Goal: Use online tool/utility: Utilize a website feature to perform a specific function

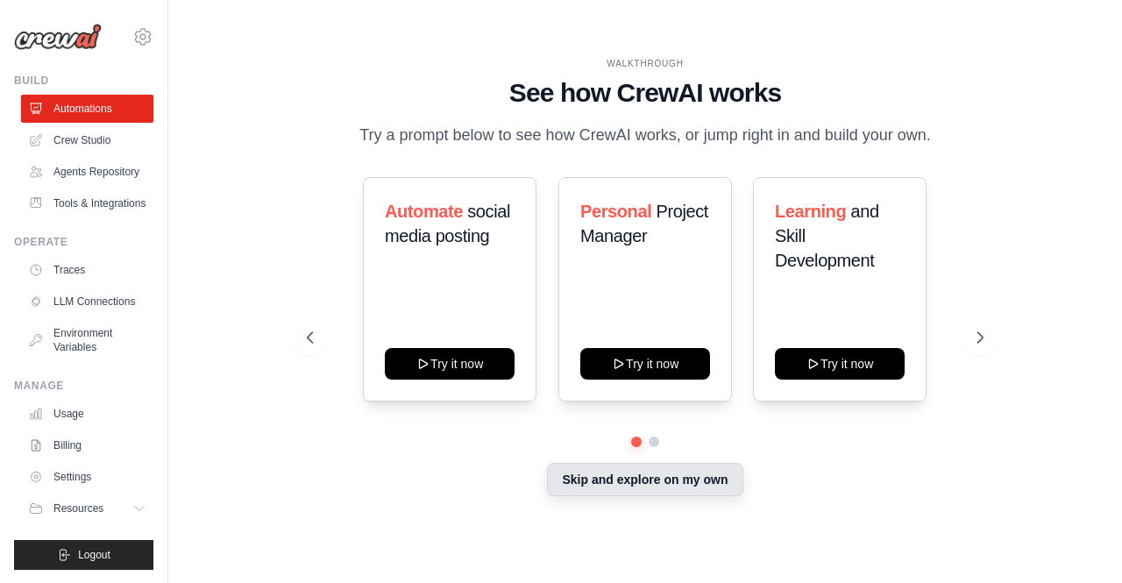
click at [687, 491] on button "Skip and explore on my own" at bounding box center [645, 479] width 196 height 33
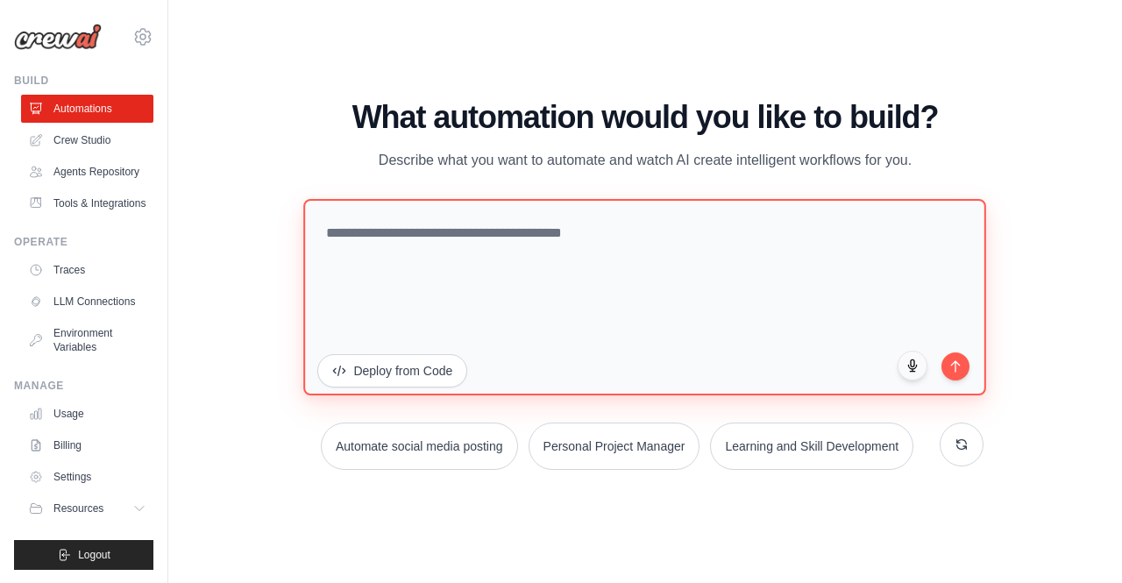
click at [441, 240] on textarea at bounding box center [645, 296] width 683 height 196
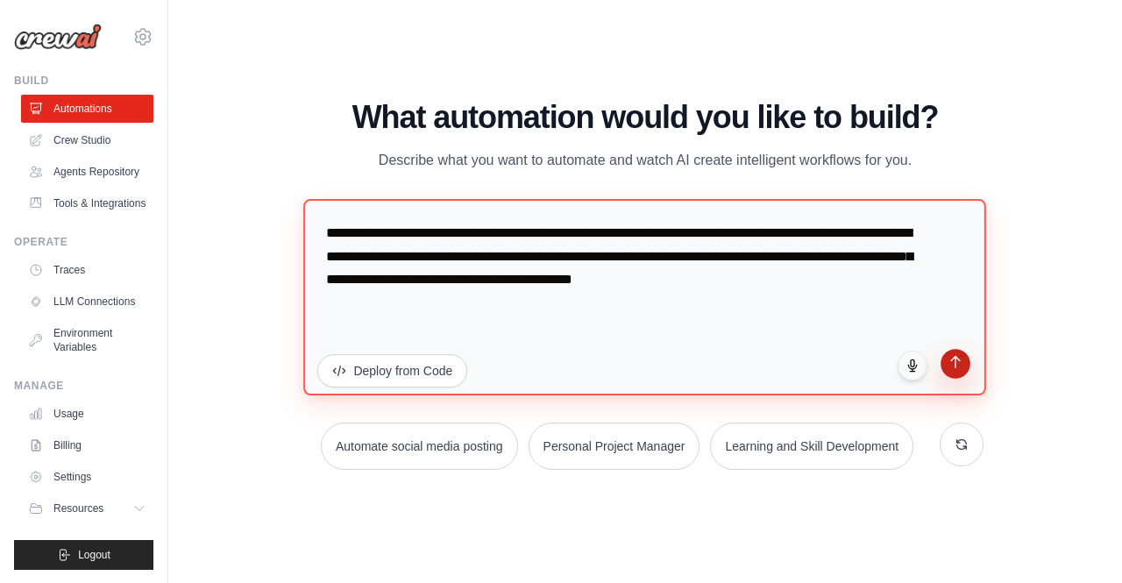
type textarea "**********"
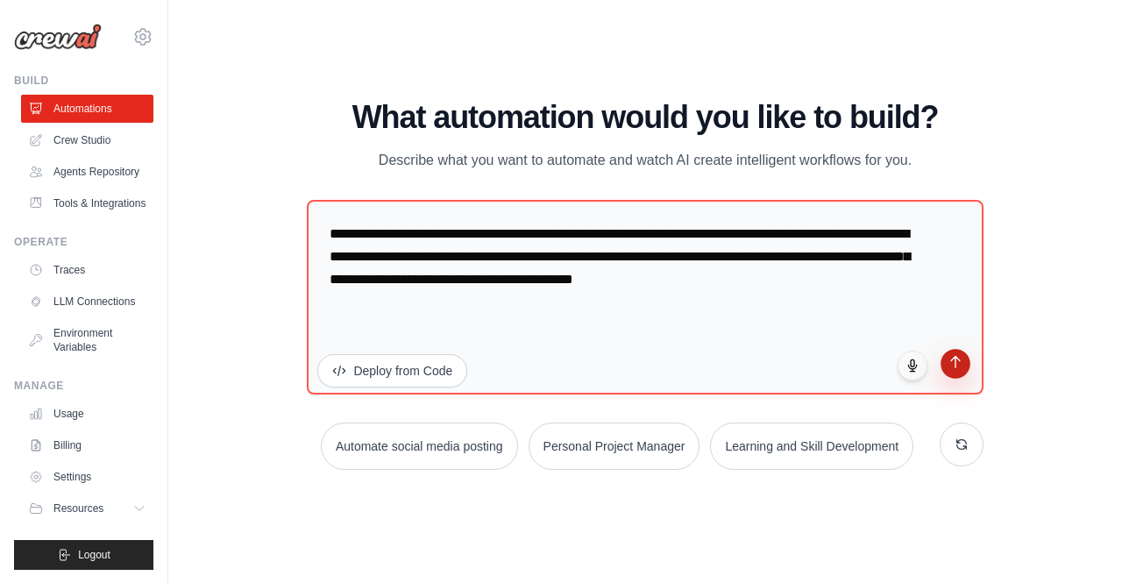
click at [962, 369] on button "submit" at bounding box center [956, 364] width 30 height 30
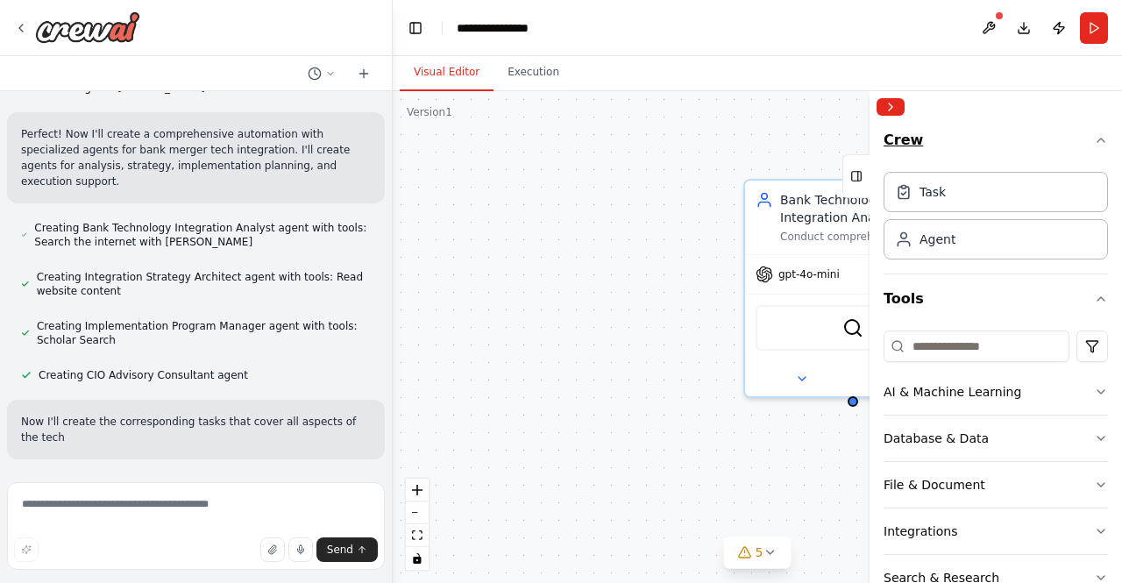
scroll to position [458, 0]
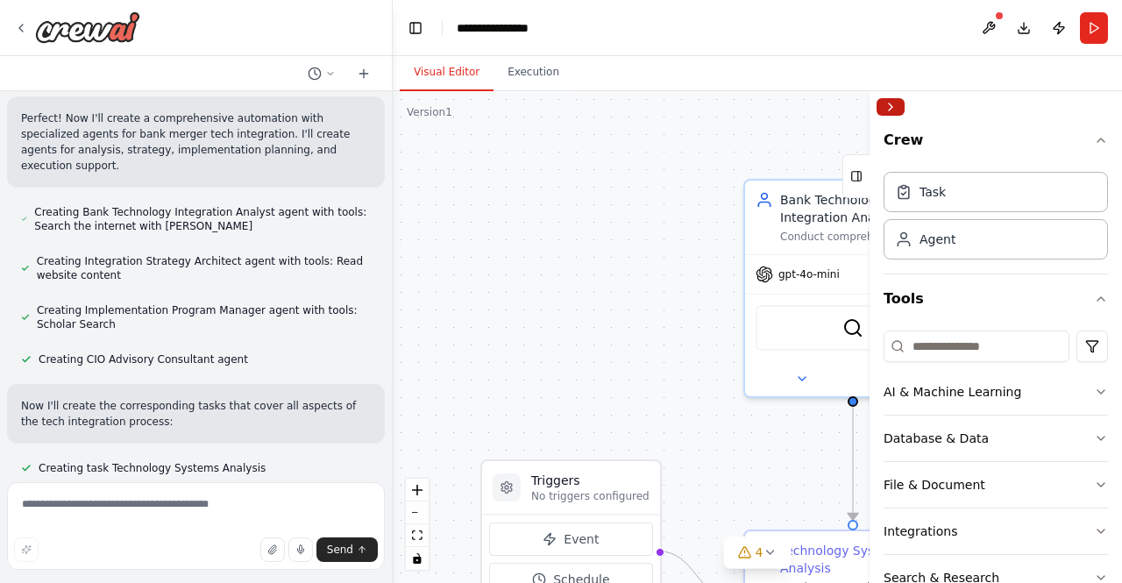
click at [892, 103] on button "Collapse right sidebar" at bounding box center [891, 107] width 28 height 18
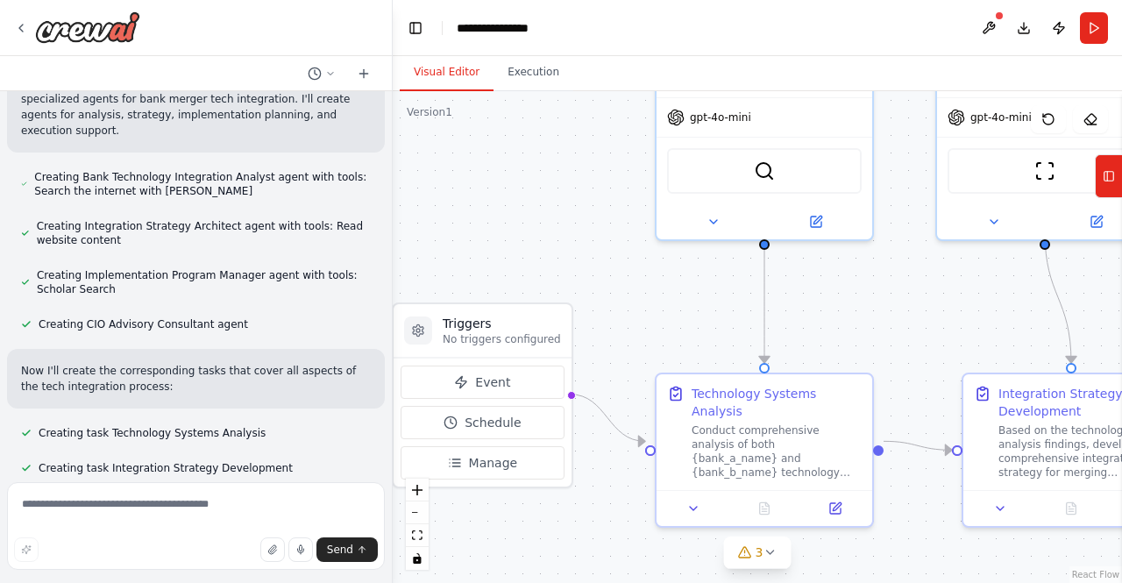
scroll to position [528, 0]
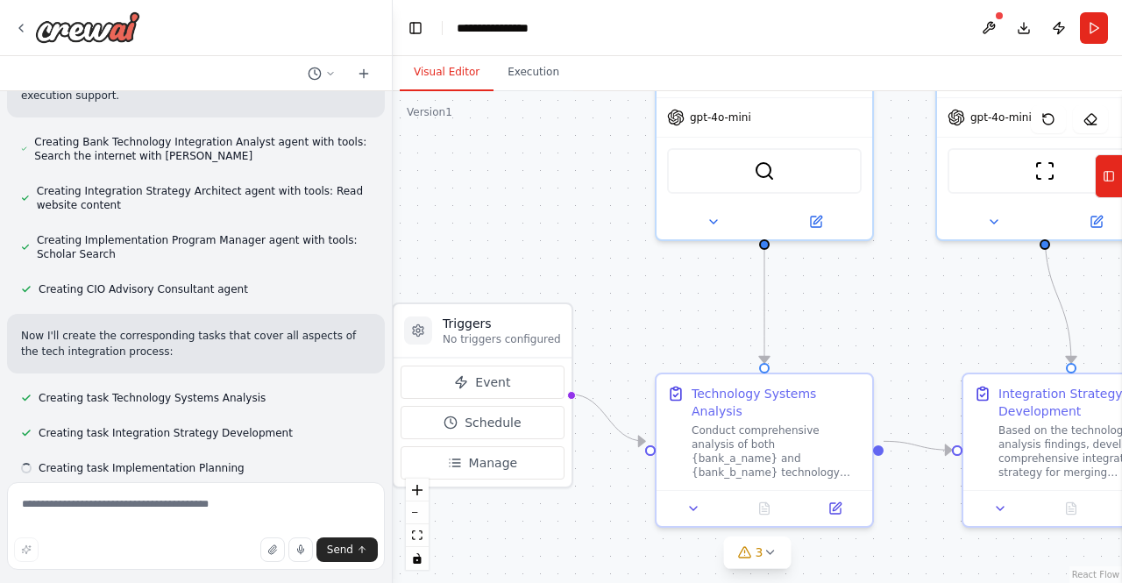
drag, startPoint x: 738, startPoint y: 457, endPoint x: 650, endPoint y: 300, distance: 180.2
click at [650, 300] on div ".deletable-edge-delete-btn { width: 20px; height: 20px; border: 0px solid #ffff…" at bounding box center [758, 337] width 730 height 492
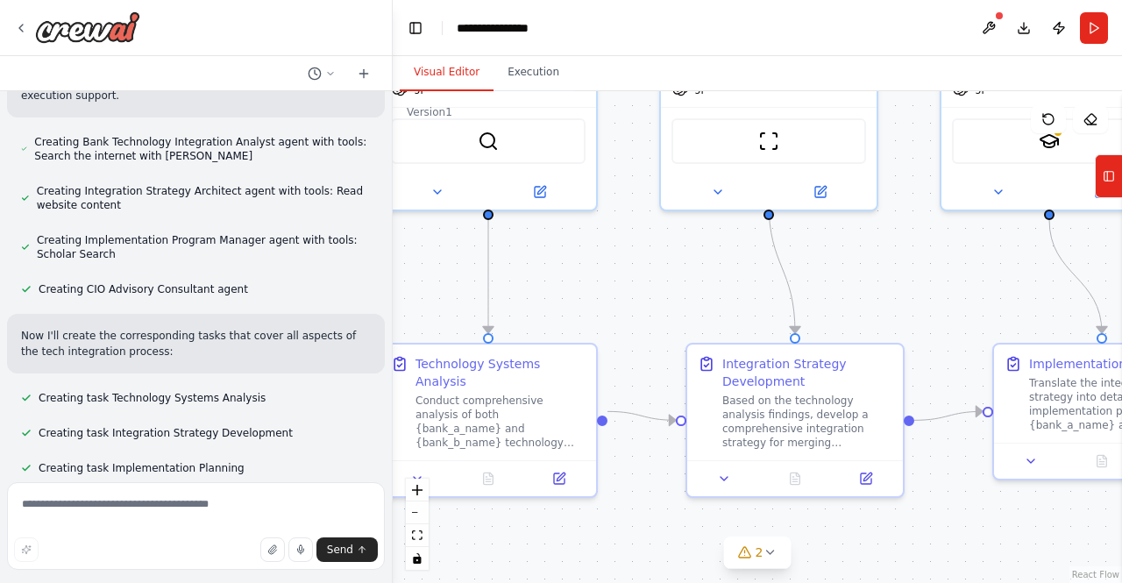
drag, startPoint x: 909, startPoint y: 361, endPoint x: 630, endPoint y: 331, distance: 280.5
click at [630, 331] on div ".deletable-edge-delete-btn { width: 20px; height: 20px; border: 0px solid #ffff…" at bounding box center [758, 337] width 730 height 492
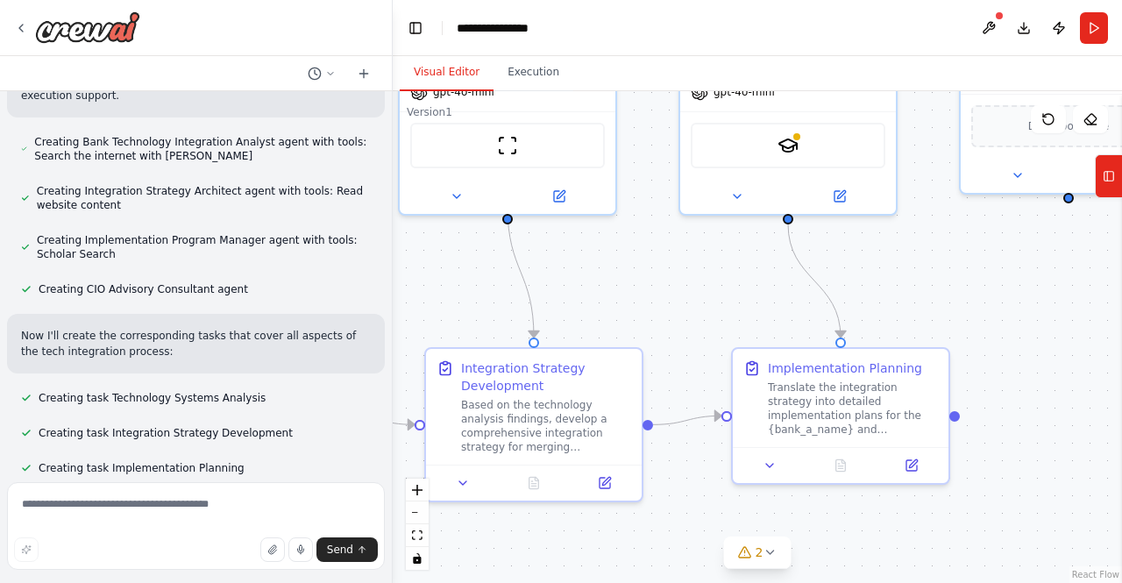
drag, startPoint x: 911, startPoint y: 325, endPoint x: 653, endPoint y: 330, distance: 257.9
click at [653, 330] on div ".deletable-edge-delete-btn { width: 20px; height: 20px; border: 0px solid #ffff…" at bounding box center [758, 337] width 730 height 492
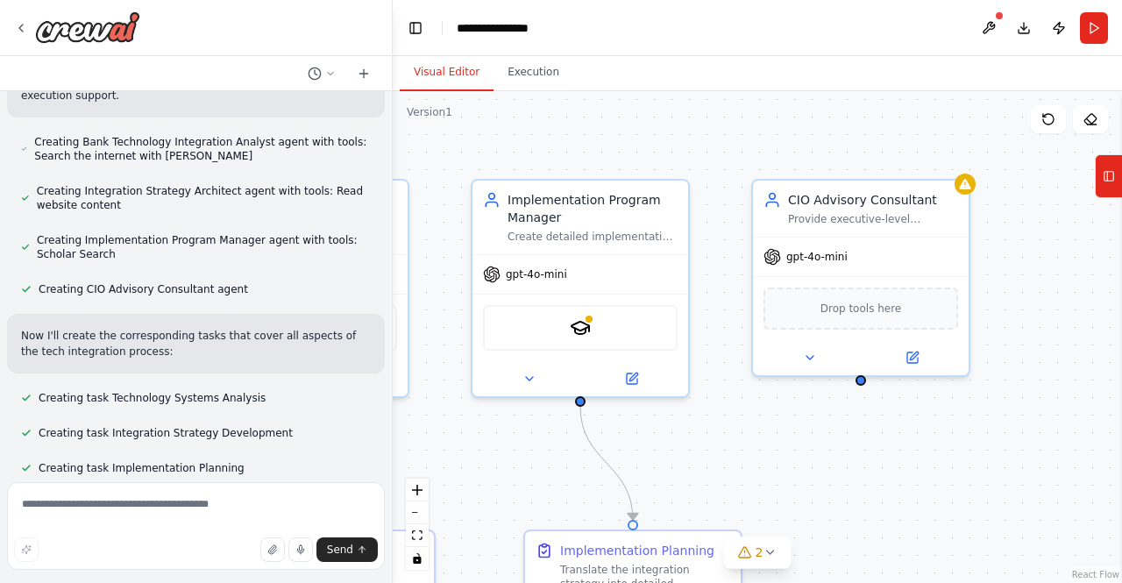
scroll to position [563, 0]
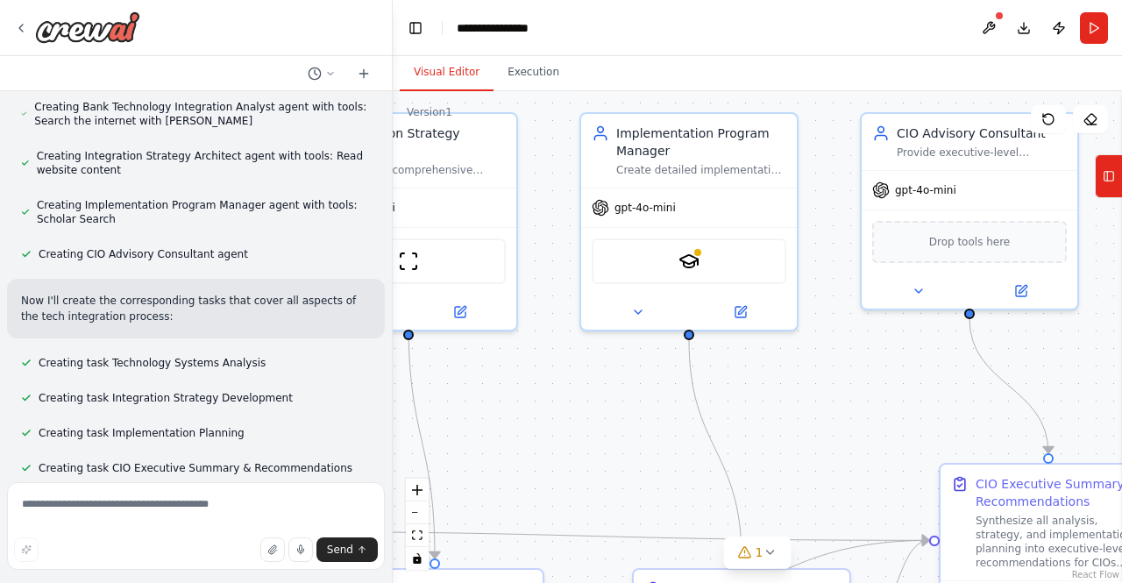
drag, startPoint x: 986, startPoint y: 318, endPoint x: 934, endPoint y: 408, distance: 103.3
click at [934, 408] on div ".deletable-edge-delete-btn { width: 20px; height: 20px; border: 0px solid #ffff…" at bounding box center [758, 337] width 730 height 492
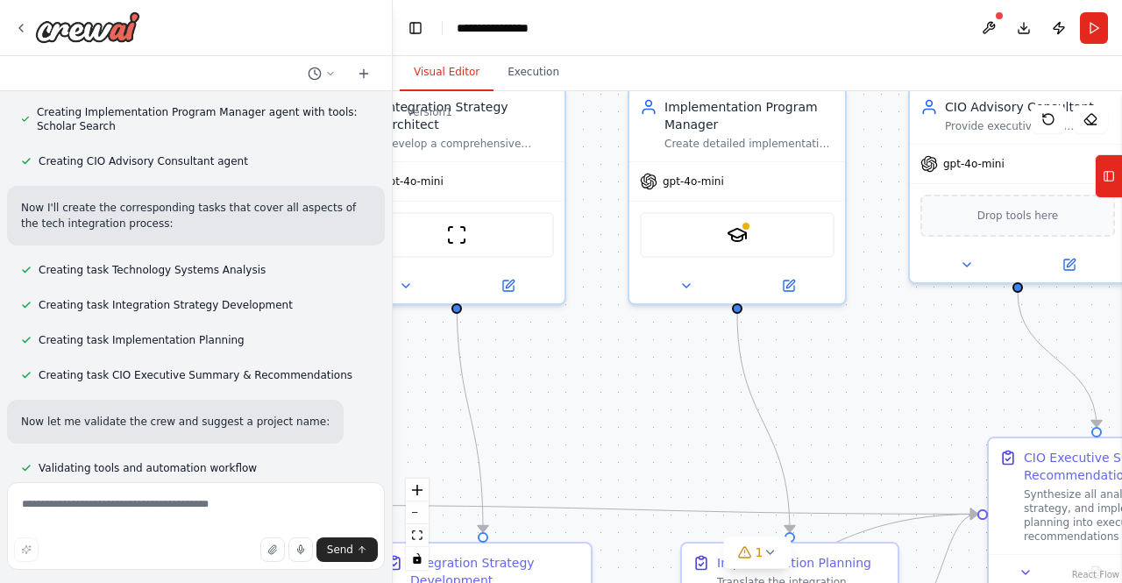
scroll to position [691, 0]
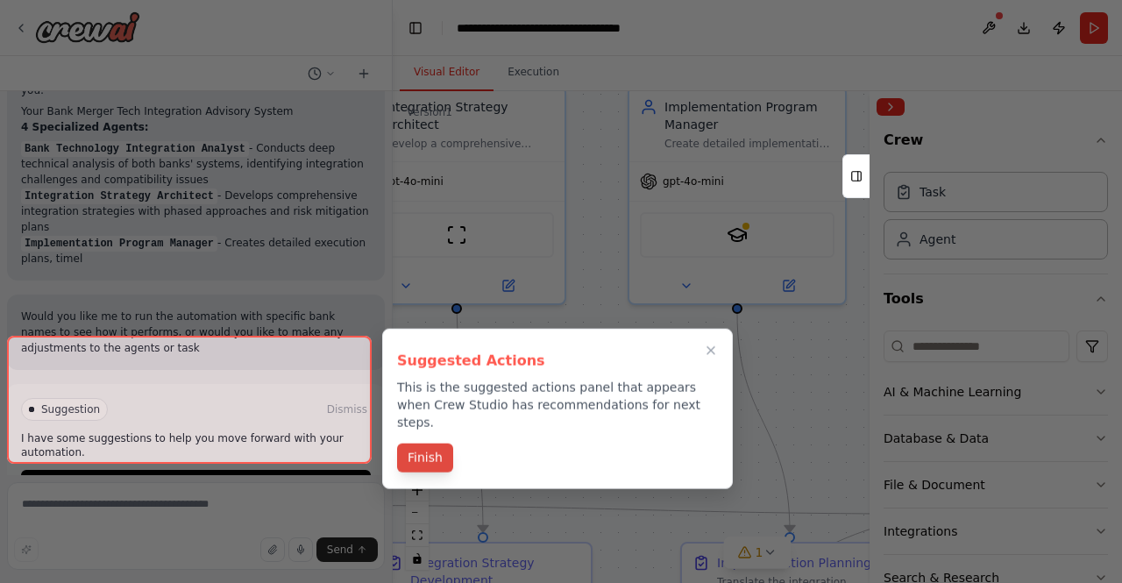
click at [412, 445] on button "Finish" at bounding box center [425, 458] width 56 height 29
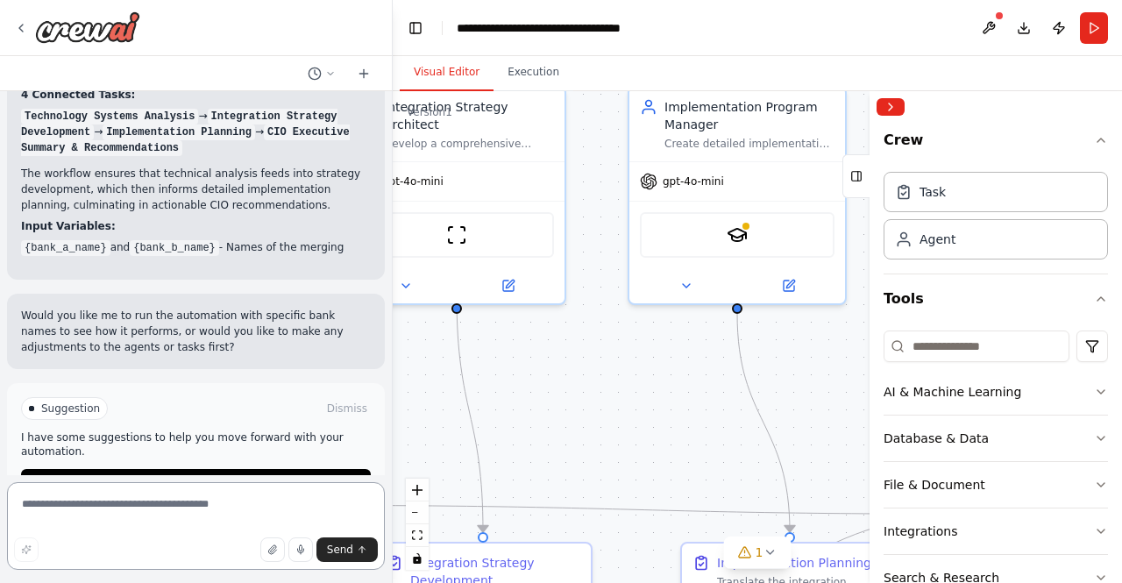
click at [142, 517] on textarea at bounding box center [196, 526] width 378 height 88
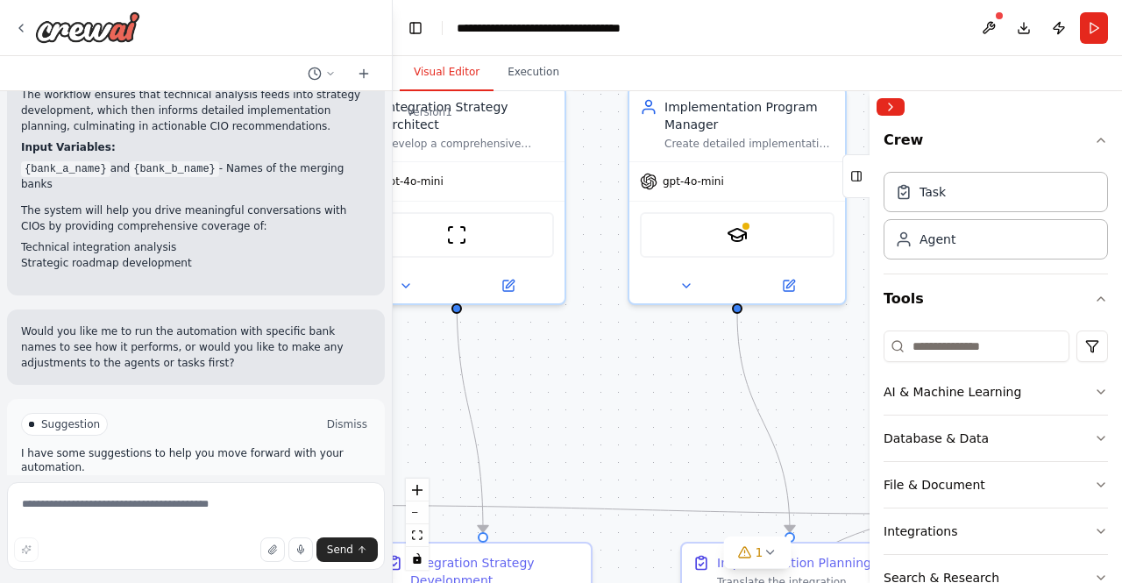
click at [337, 416] on button "Dismiss" at bounding box center [347, 425] width 47 height 18
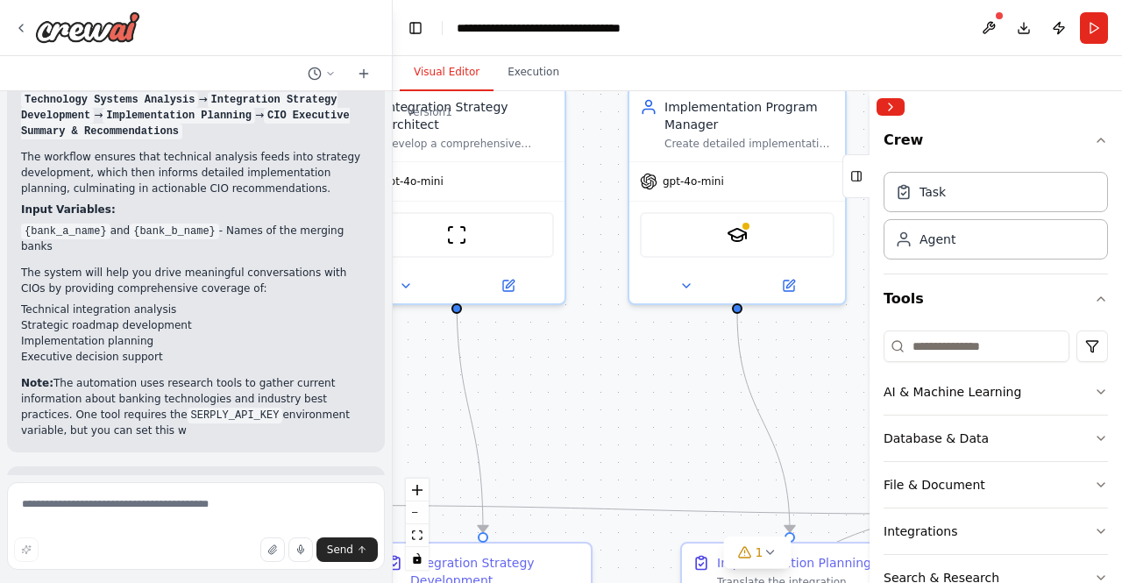
scroll to position [1391, 0]
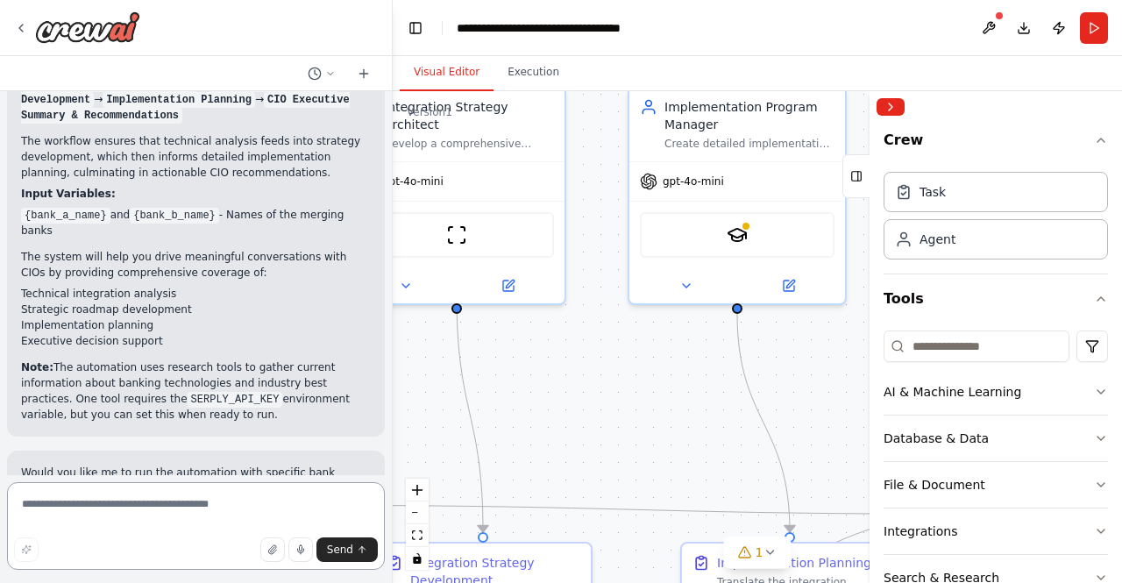
click at [146, 507] on textarea at bounding box center [196, 526] width 378 height 88
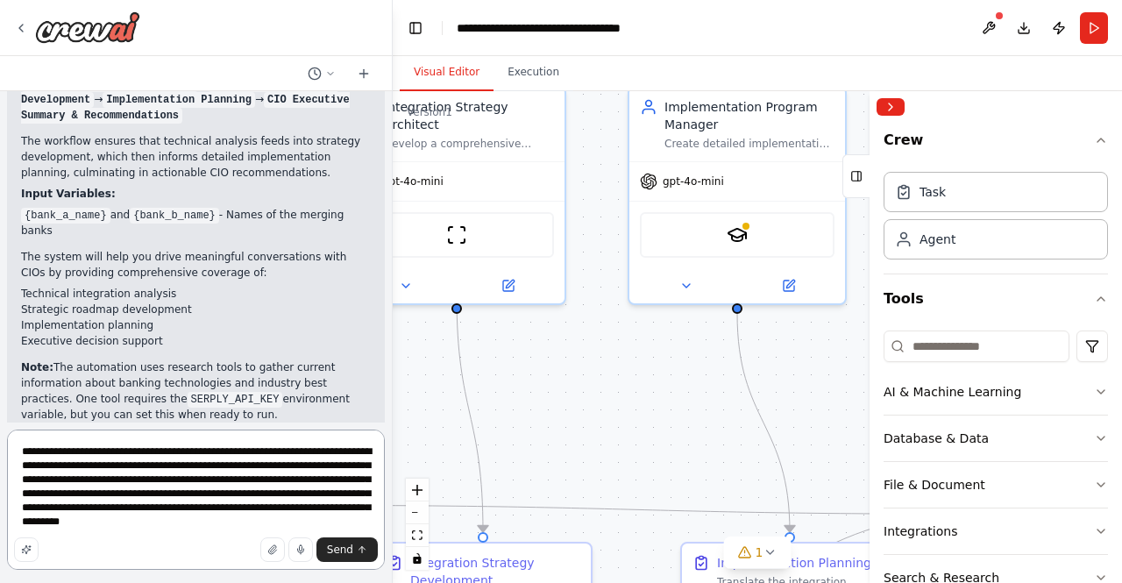
type textarea "**********"
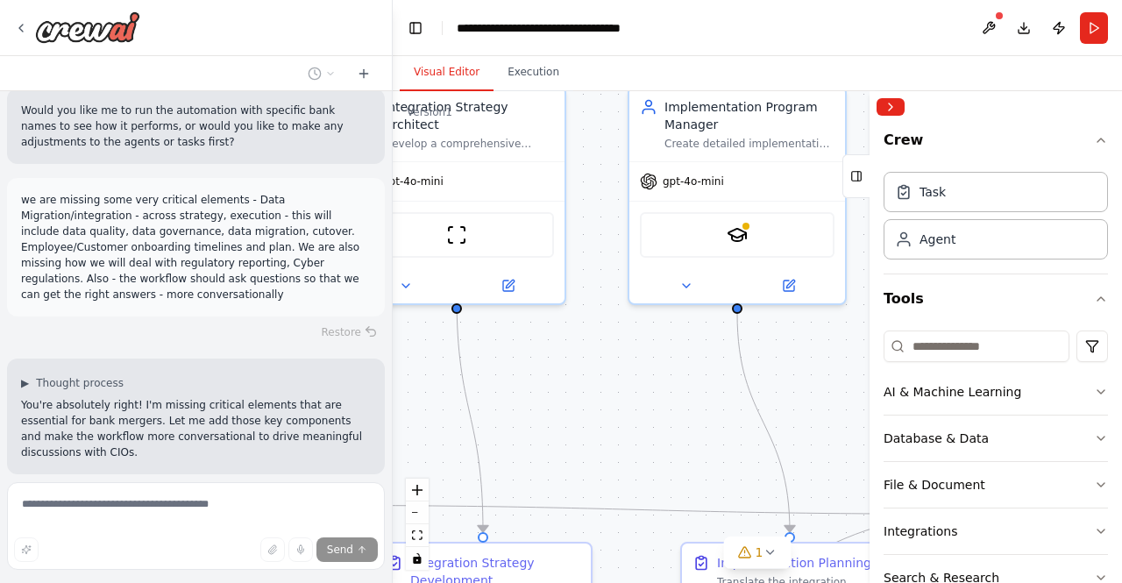
scroll to position [1802, 0]
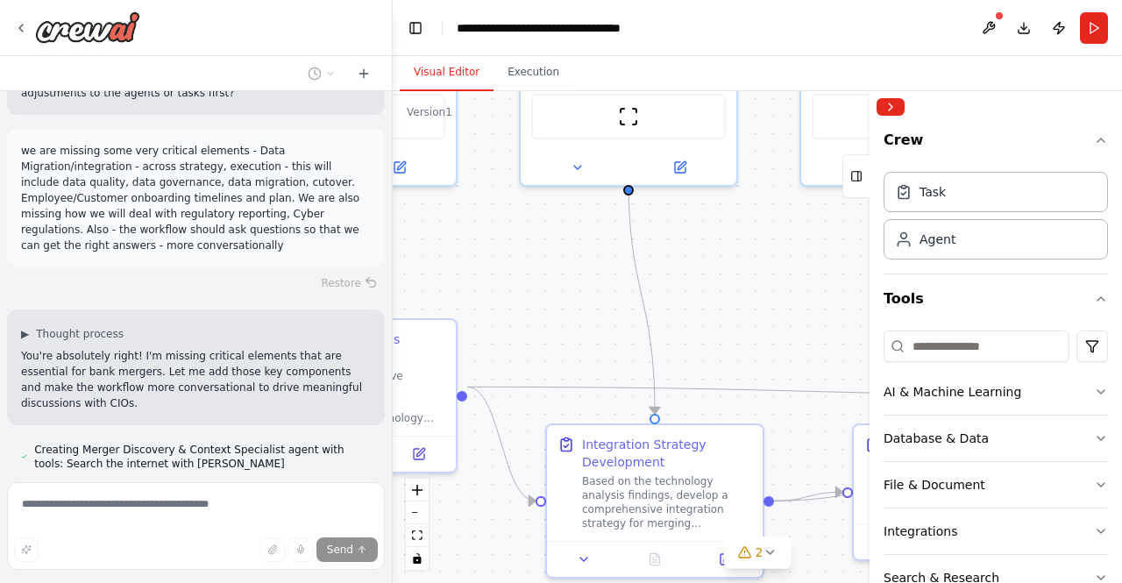
drag, startPoint x: 531, startPoint y: 448, endPoint x: 730, endPoint y: 320, distance: 235.9
click at [730, 320] on div ".deletable-edge-delete-btn { width: 20px; height: 20px; border: 0px solid #ffff…" at bounding box center [758, 337] width 730 height 492
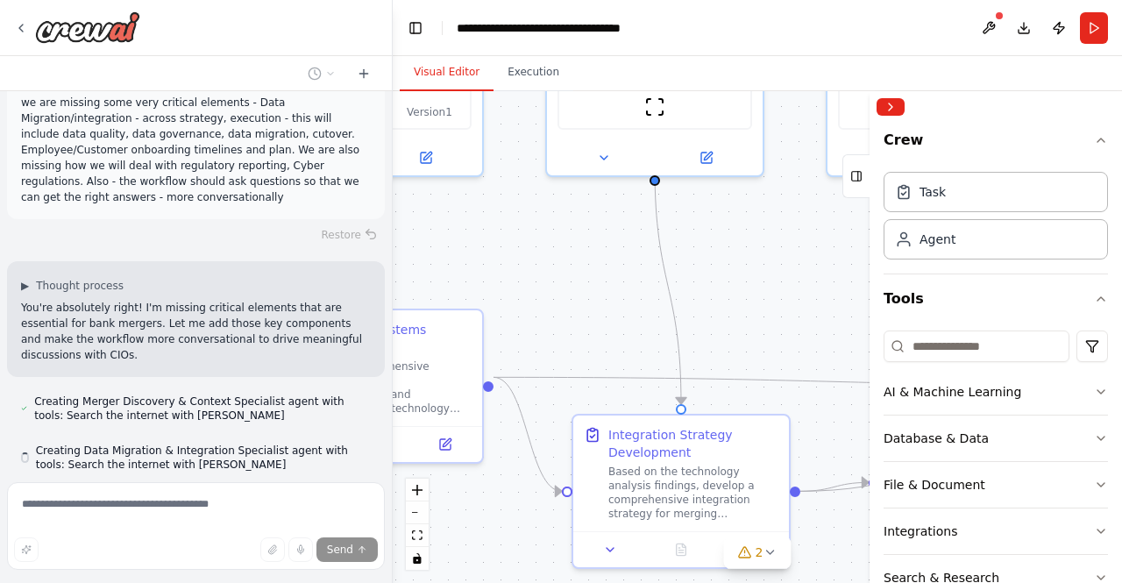
scroll to position [1851, 0]
click at [662, 504] on div "Based on the technology analysis findings, develop a comprehensive integration …" at bounding box center [694, 489] width 170 height 56
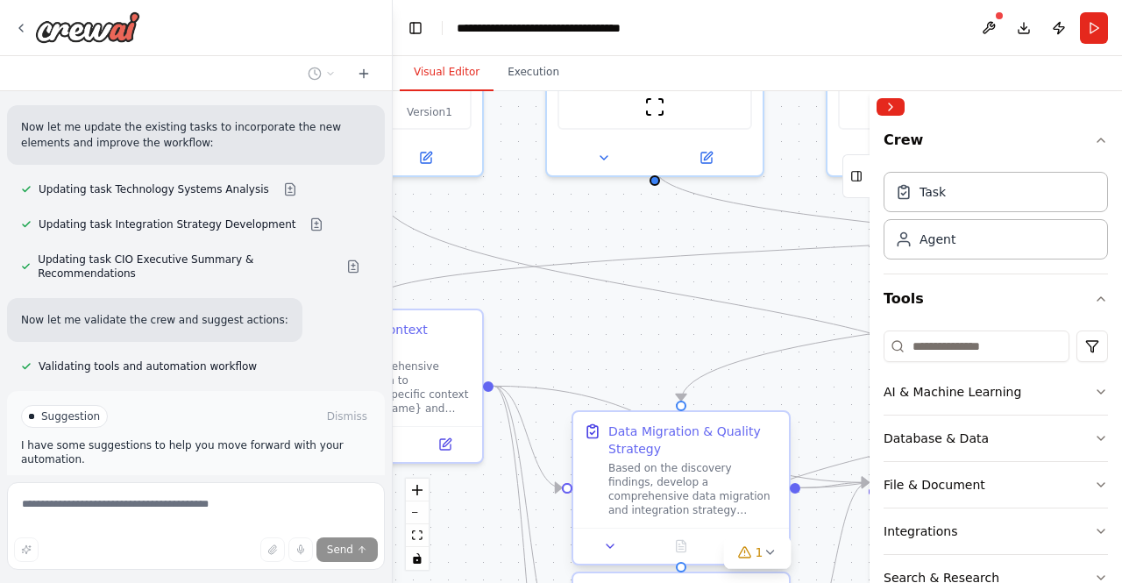
scroll to position [2776, 0]
click at [215, 484] on span "Run Automation" at bounding box center [203, 491] width 85 height 14
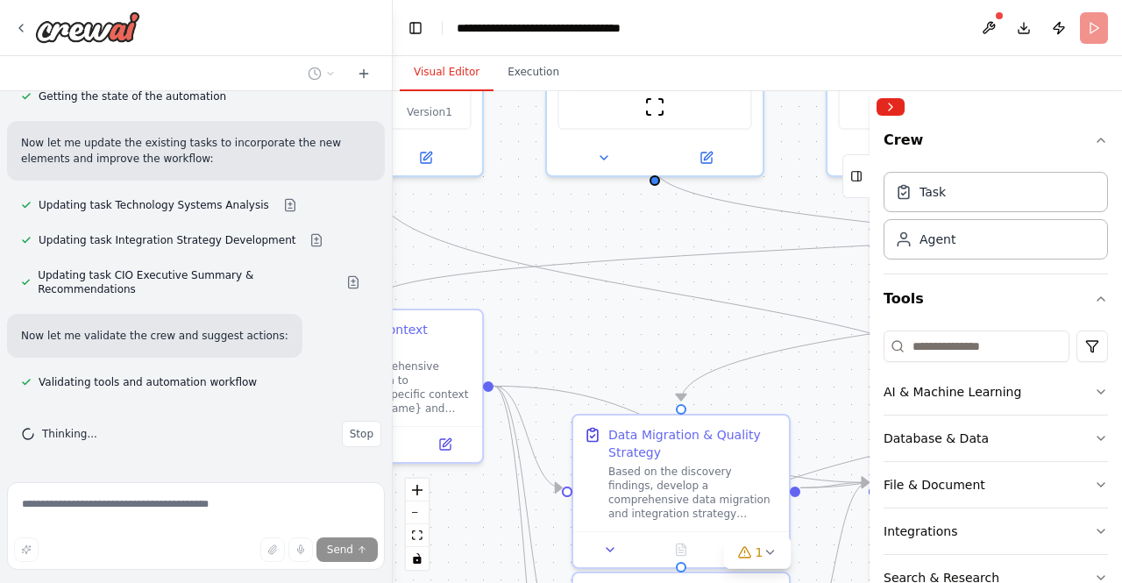
scroll to position [2635, 0]
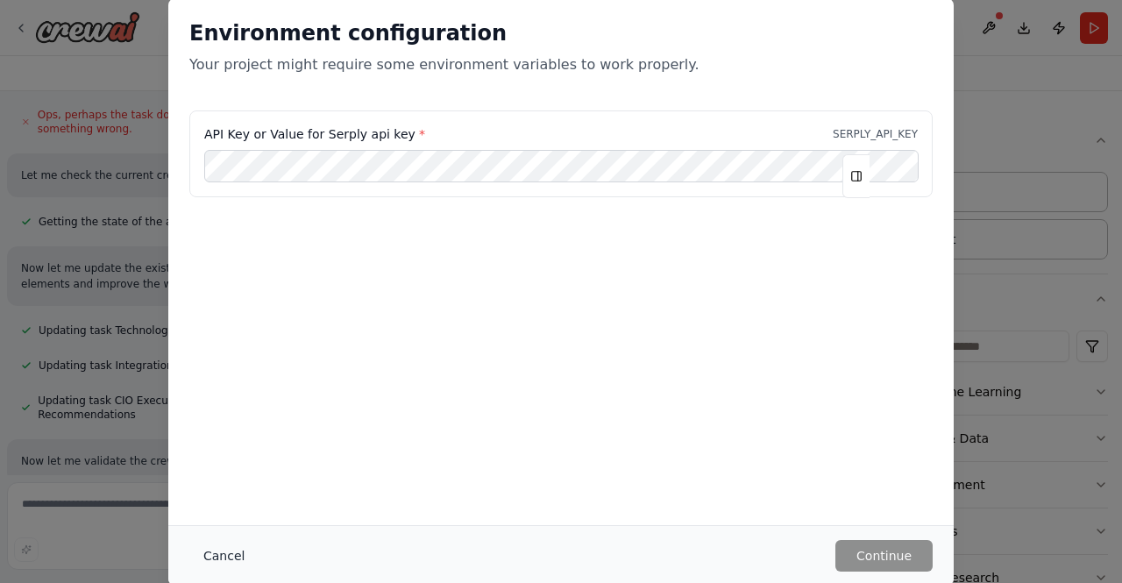
click at [230, 557] on button "Cancel" at bounding box center [223, 556] width 69 height 32
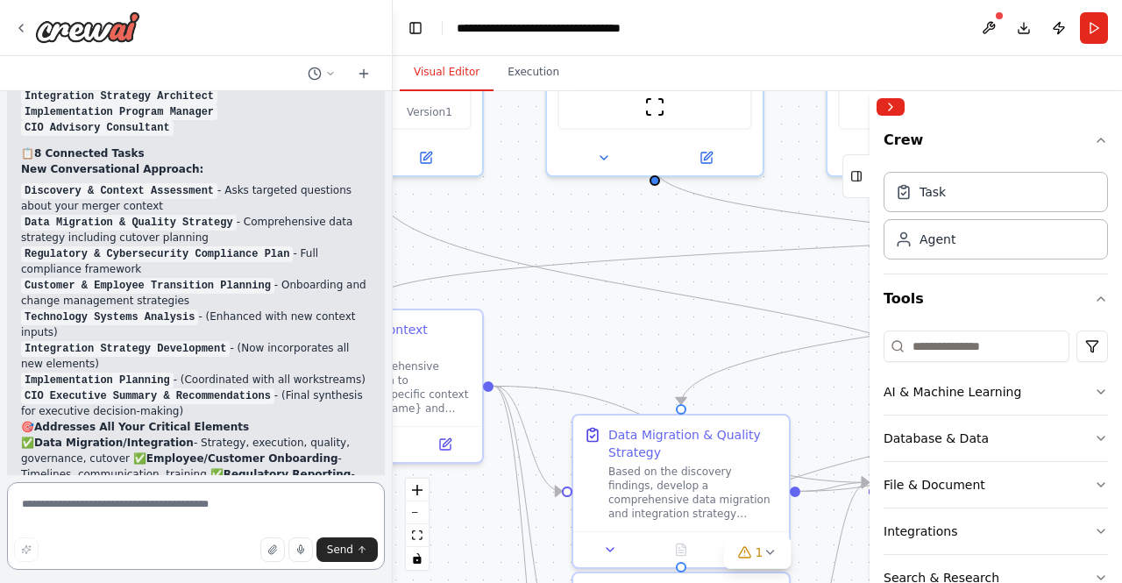
scroll to position [3509, 0]
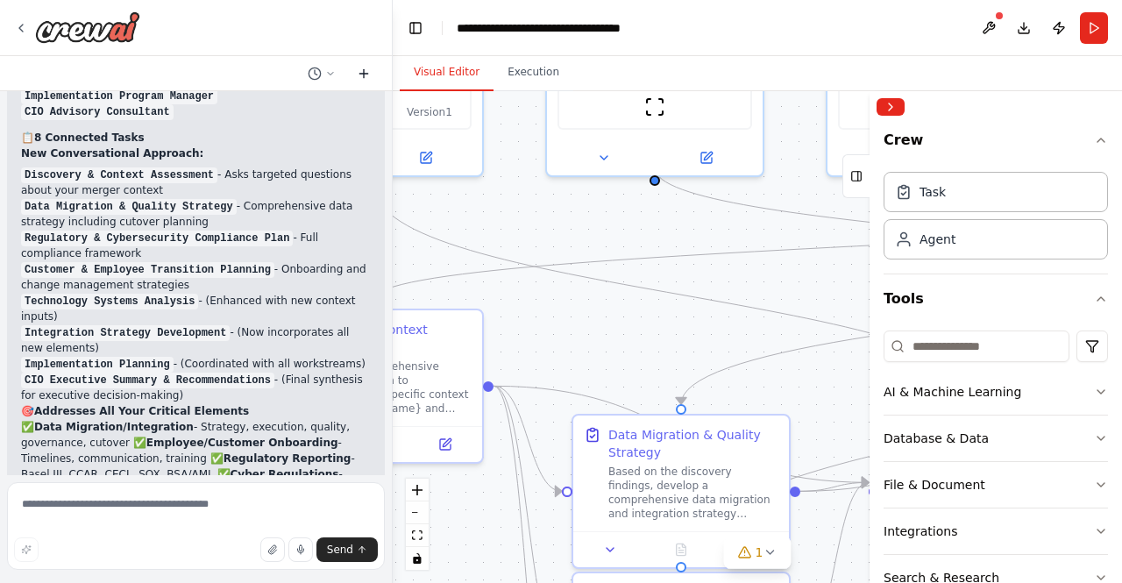
click at [365, 72] on icon at bounding box center [364, 74] width 14 height 14
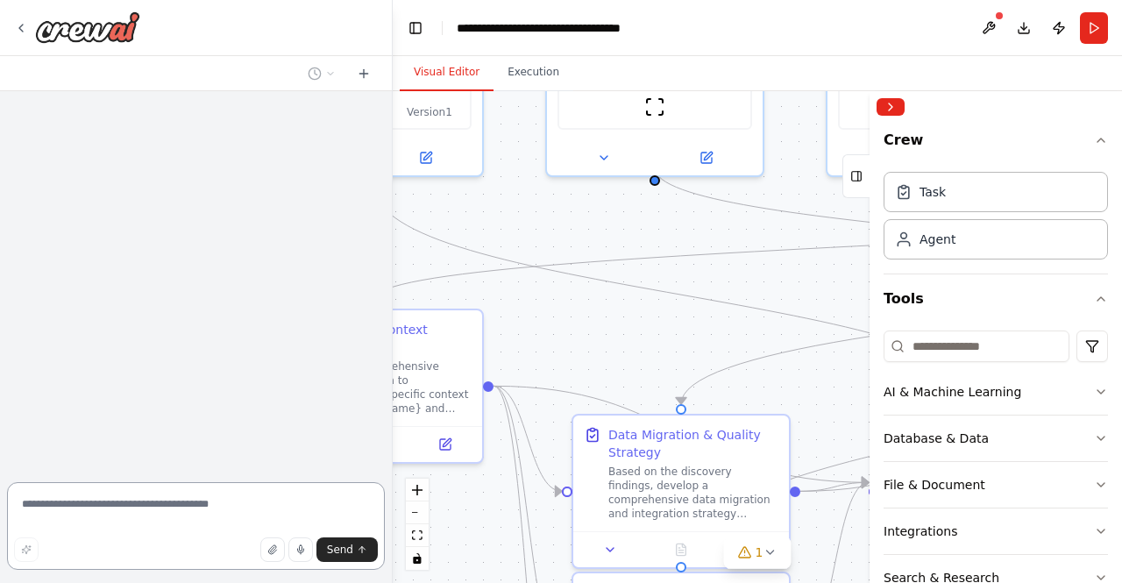
click at [71, 518] on textarea at bounding box center [196, 526] width 378 height 88
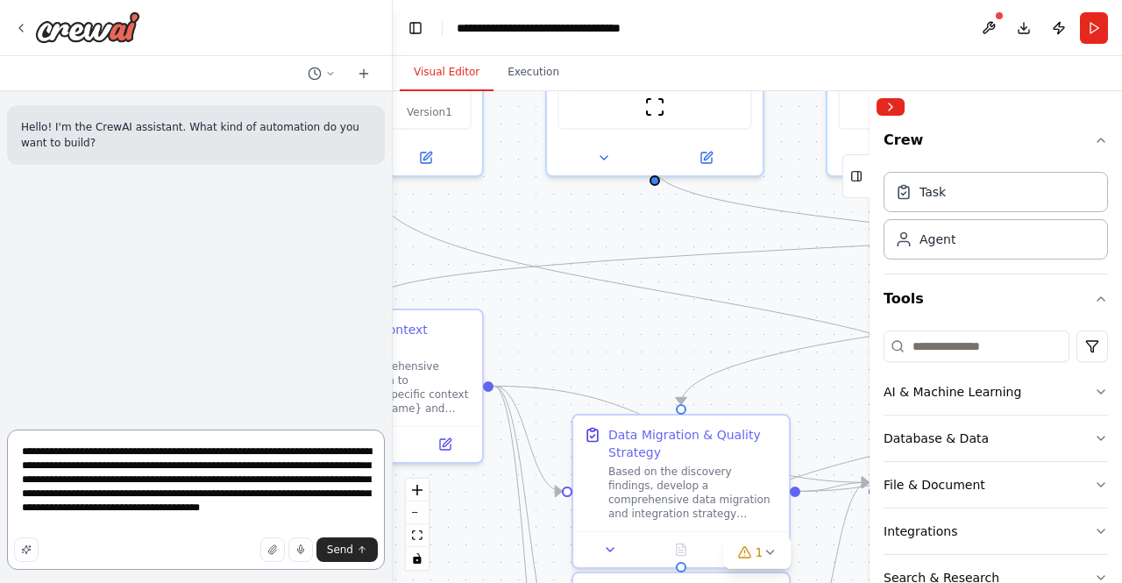
type textarea "**********"
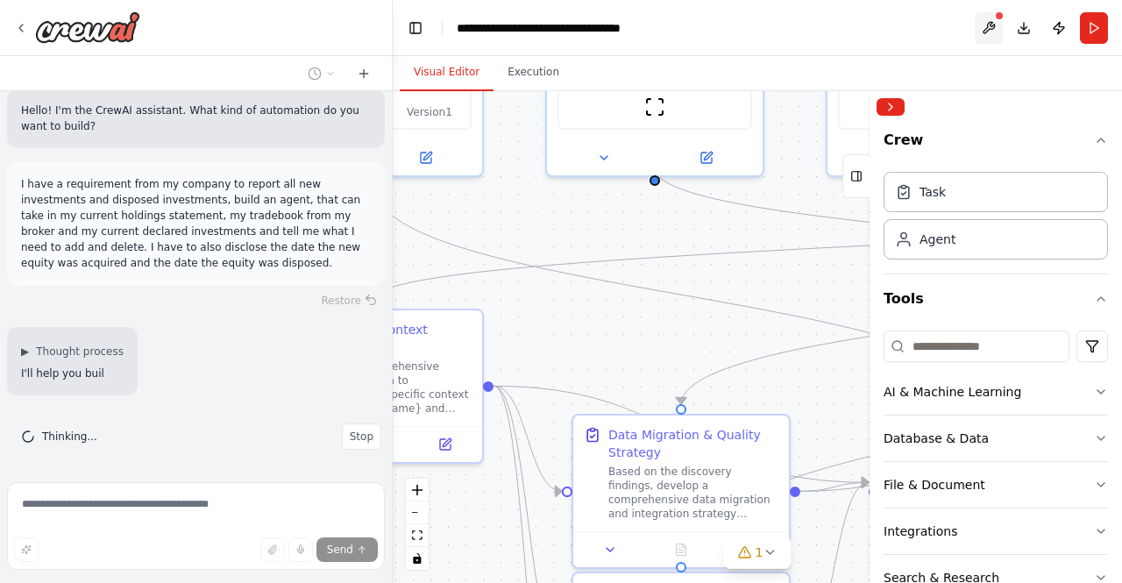
click at [989, 27] on button at bounding box center [989, 28] width 28 height 32
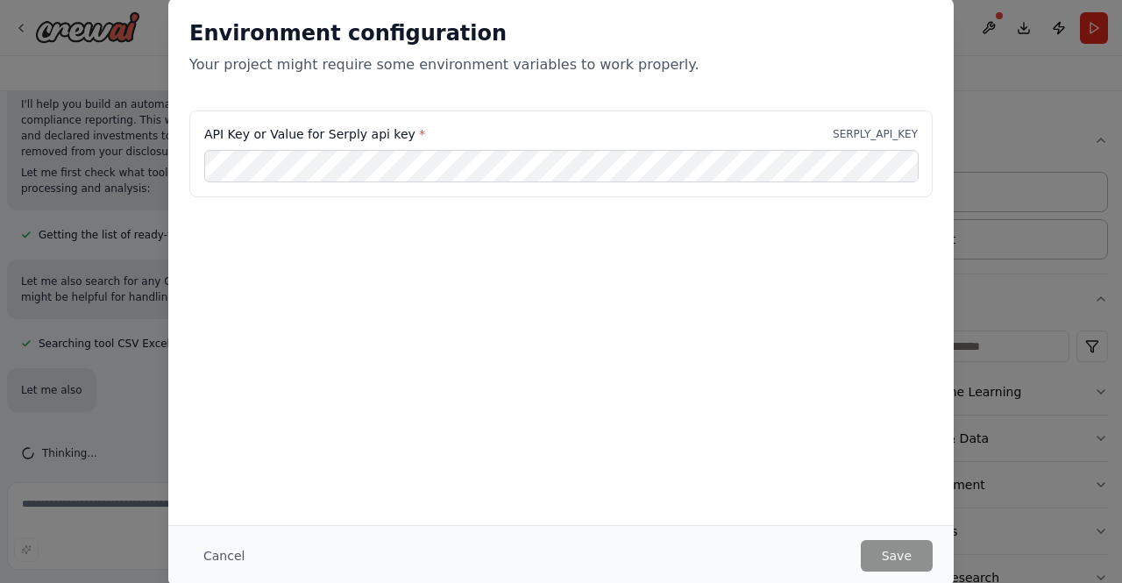
scroll to position [303, 0]
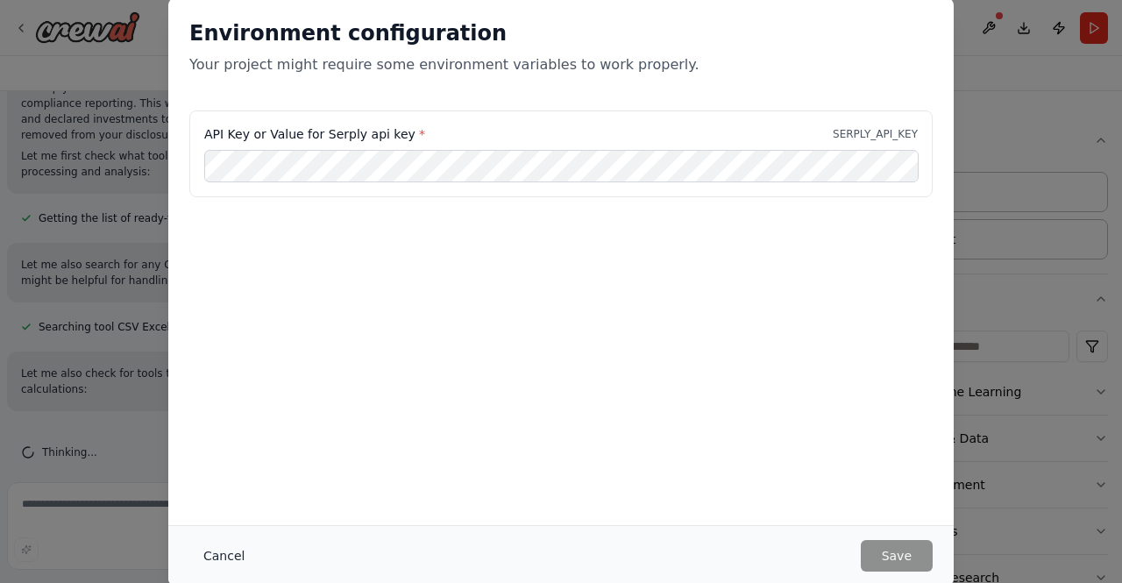
click at [229, 561] on button "Cancel" at bounding box center [223, 556] width 69 height 32
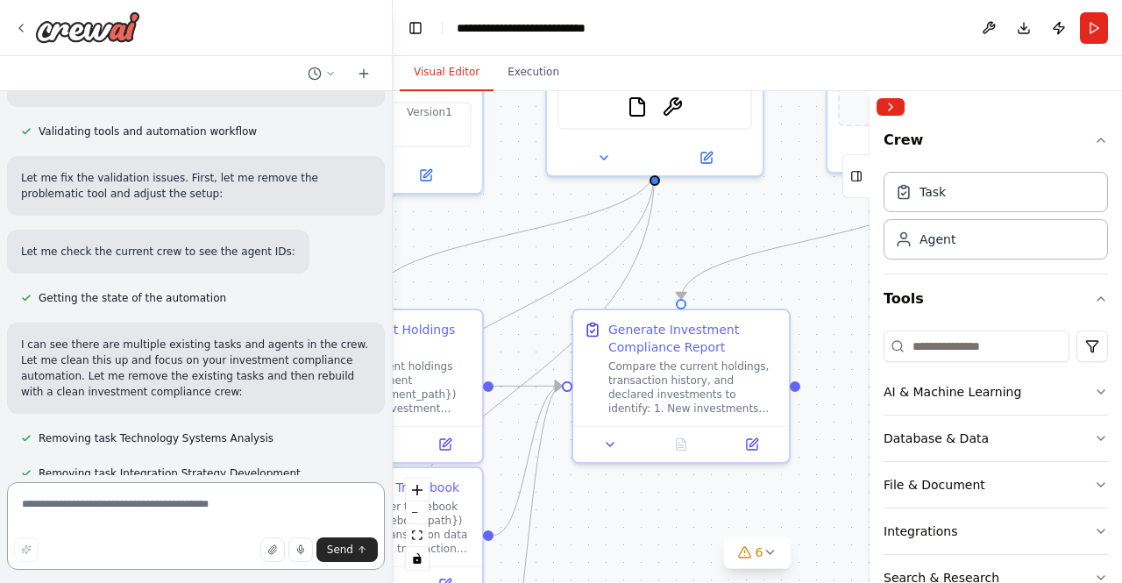
scroll to position [2140, 0]
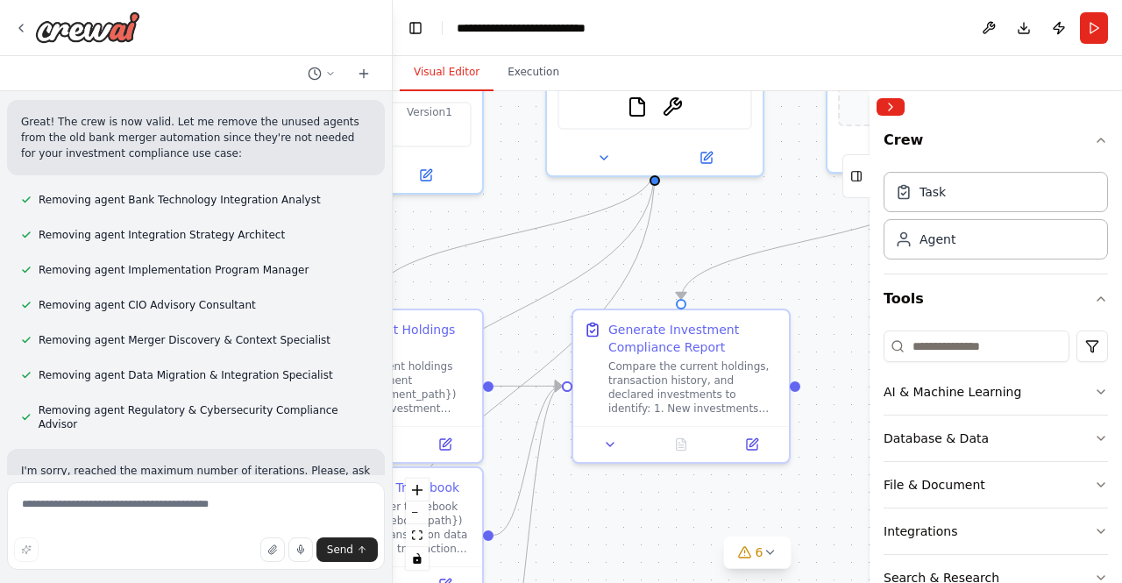
click at [500, 285] on div ".deletable-edge-delete-btn { width: 20px; height: 20px; border: 0px solid #ffff…" at bounding box center [758, 337] width 730 height 492
